Goal: Task Accomplishment & Management: Manage account settings

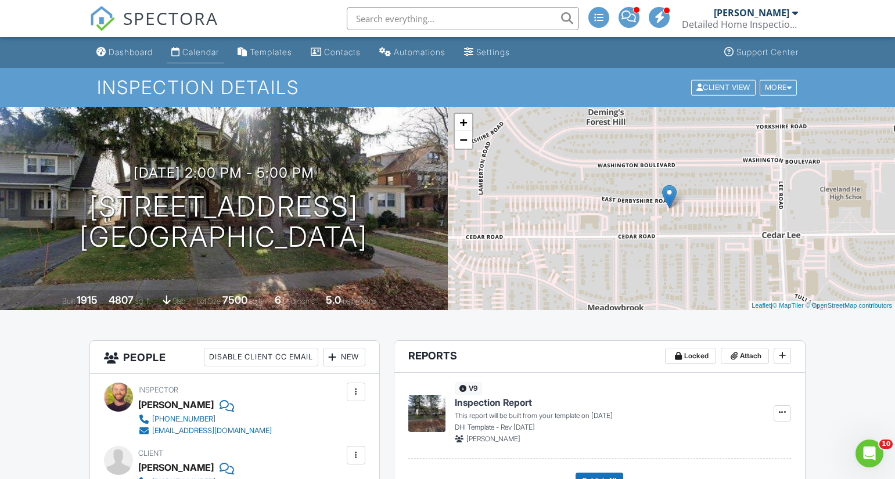
click at [198, 52] on div "Calendar" at bounding box center [200, 52] width 37 height 10
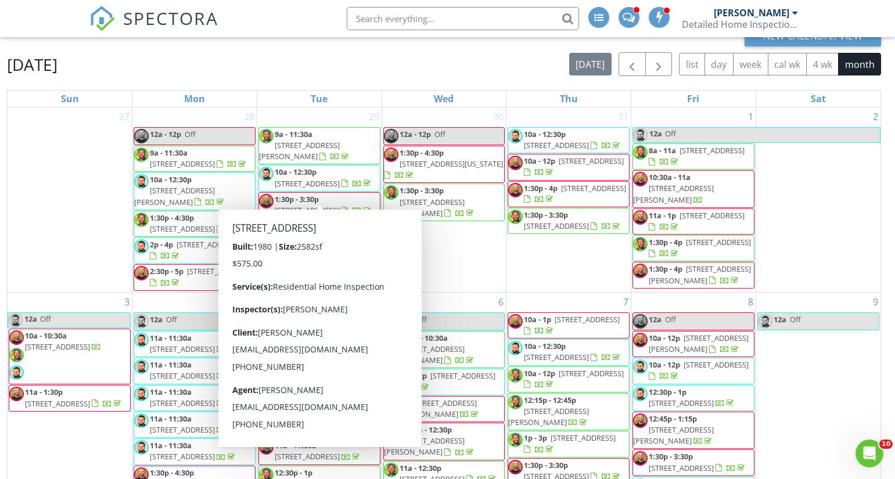
scroll to position [94, 0]
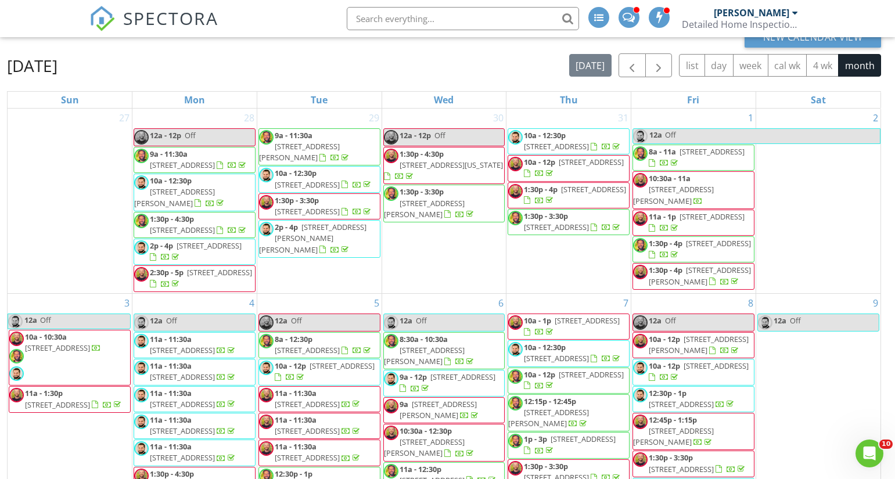
click at [110, 214] on div "27" at bounding box center [70, 201] width 124 height 185
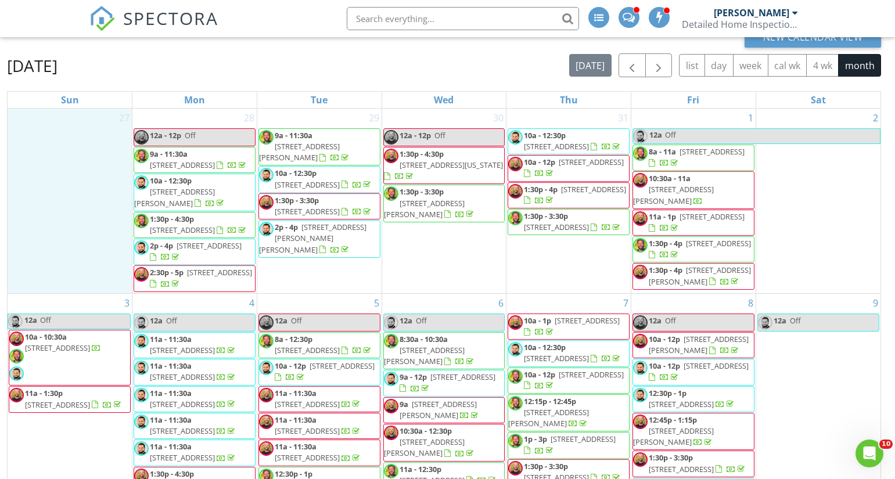
click at [234, 72] on div "August 2025 today list day week cal wk 4 wk month" at bounding box center [444, 65] width 874 height 24
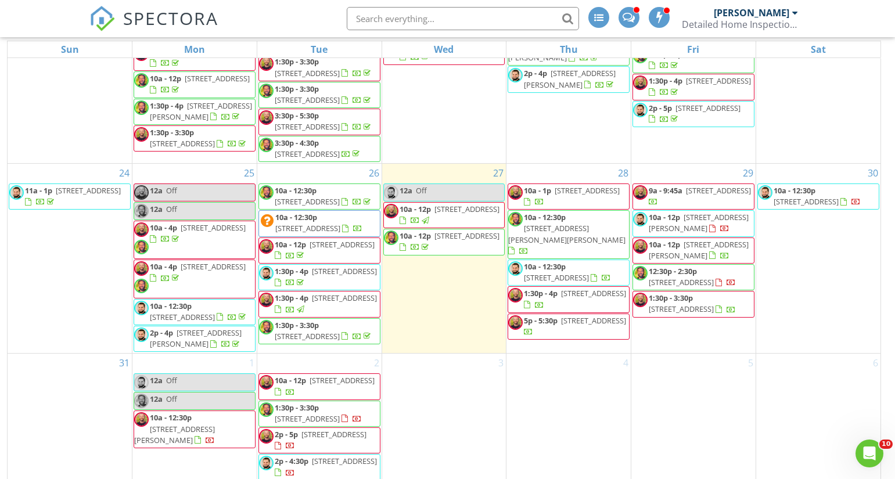
scroll to position [155, 0]
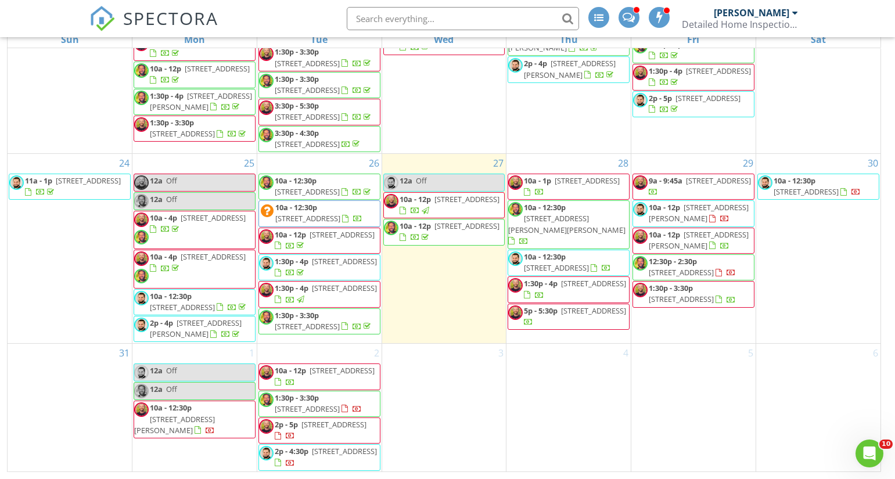
click at [724, 202] on span "1270 Moore St, Akron 44301" at bounding box center [699, 212] width 100 height 21
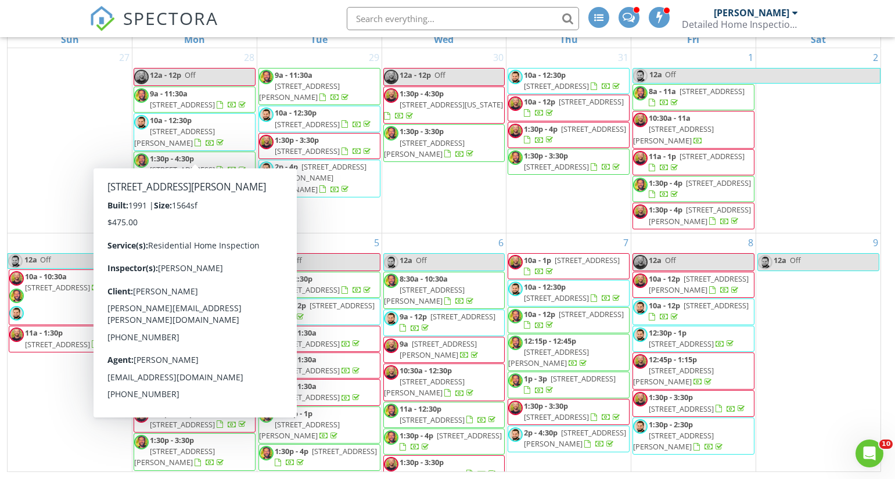
click at [213, 138] on span "23435 Wainwright Terrace, Olmsted Falls 44138" at bounding box center [174, 136] width 81 height 21
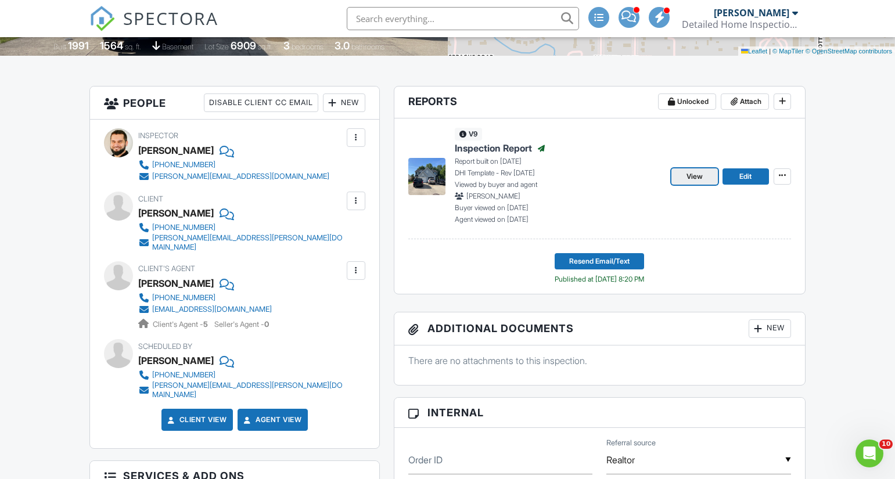
click at [690, 173] on span "View" at bounding box center [695, 177] width 16 height 12
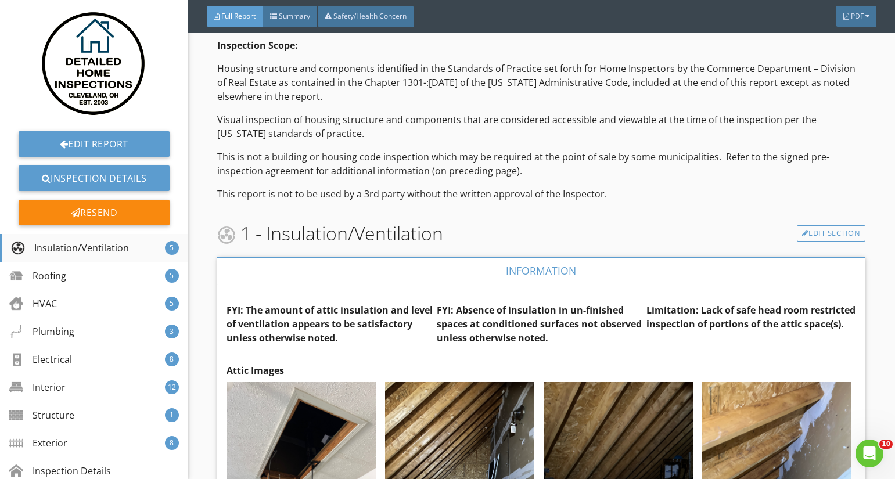
scroll to position [115, 0]
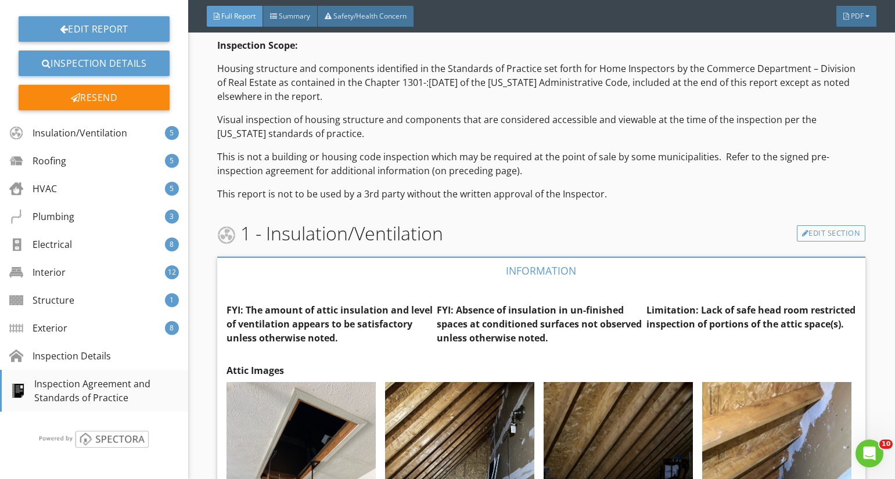
click at [66, 387] on div "Inspection Agreement and Standards of Practice" at bounding box center [95, 391] width 168 height 28
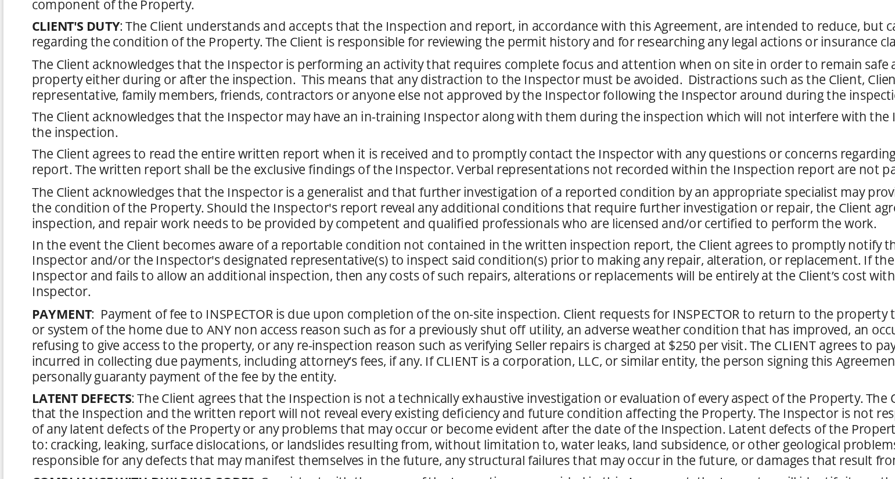
scroll to position [14823, 0]
